Goal: Information Seeking & Learning: Learn about a topic

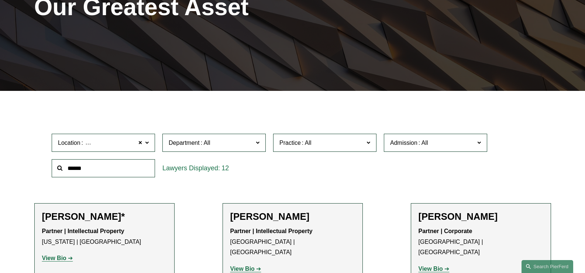
scroll to position [160, 0]
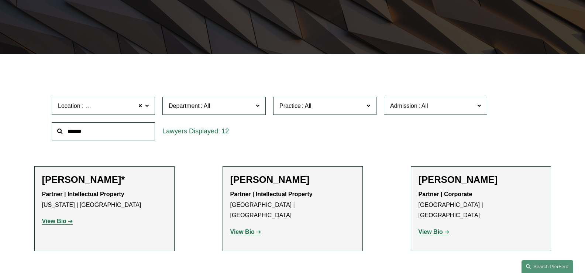
click at [148, 104] on span at bounding box center [147, 106] width 4 height 10
click at [0, 0] on link "All" at bounding box center [0, 0] width 0 height 0
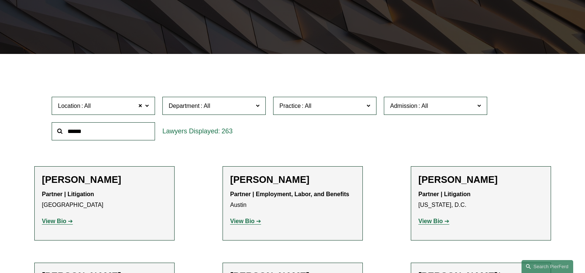
click at [369, 104] on span at bounding box center [369, 106] width 4 height 10
click at [0, 0] on link "Insurance" at bounding box center [0, 0] width 0 height 0
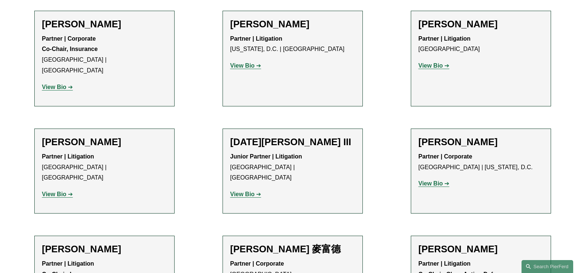
scroll to position [1341, 0]
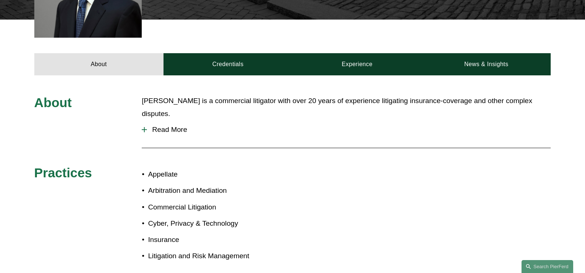
scroll to position [332, 0]
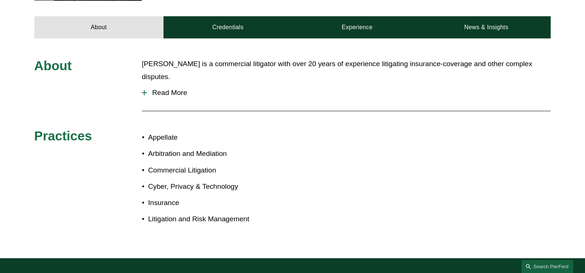
click at [180, 89] on span "Read More" at bounding box center [349, 93] width 404 height 8
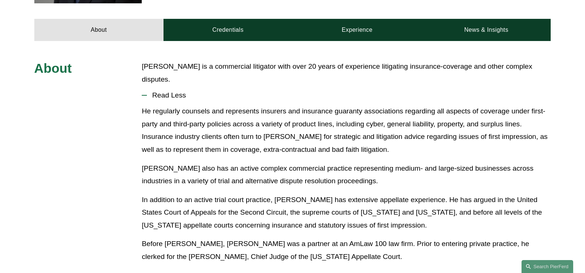
scroll to position [293, 0]
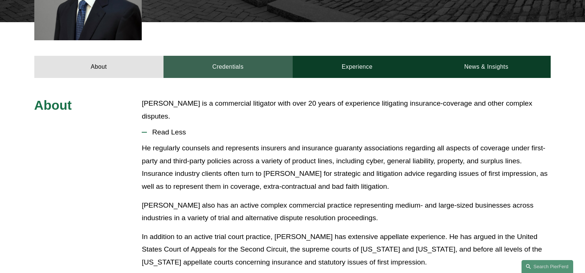
click at [228, 58] on link "Credentials" at bounding box center [228, 67] width 129 height 22
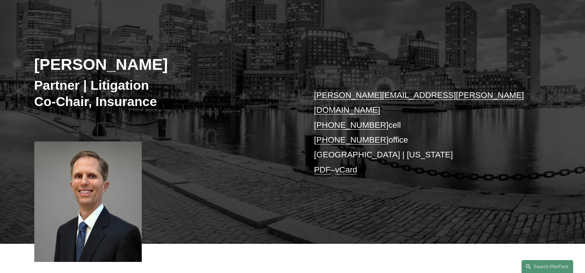
scroll to position [0, 0]
